Goal: Information Seeking & Learning: Learn about a topic

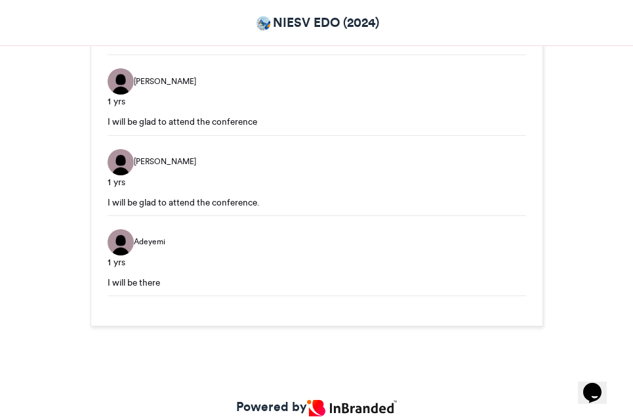
scroll to position [1700, 0]
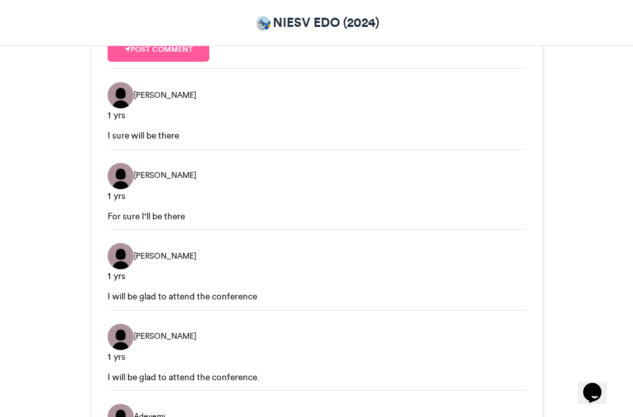
scroll to position [1521, 0]
